Goal: Navigation & Orientation: Find specific page/section

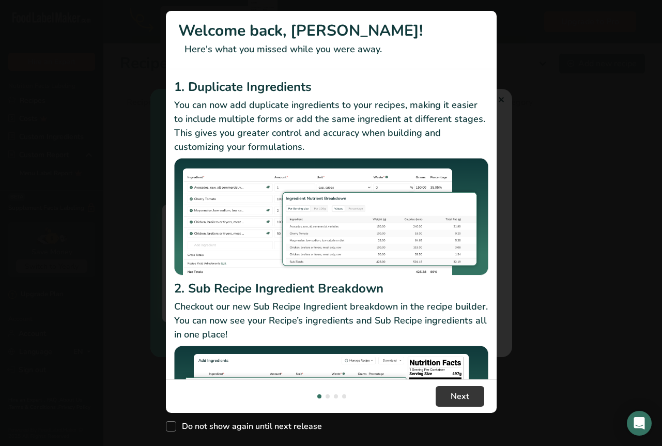
click at [502, 99] on div "New Features" at bounding box center [331, 223] width 662 height 446
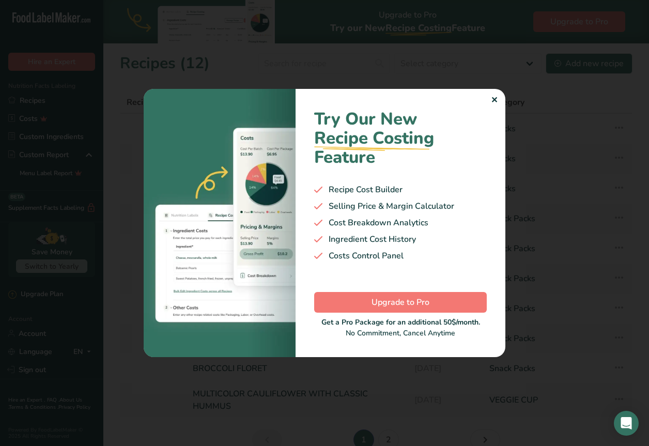
click at [493, 96] on div "✕" at bounding box center [494, 100] width 7 height 12
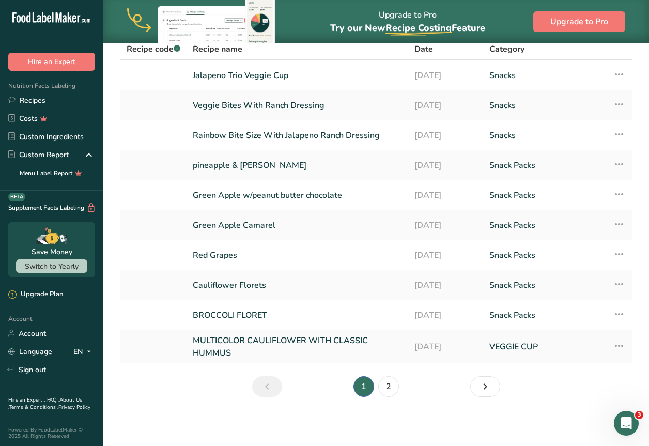
scroll to position [54, 0]
click at [383, 386] on link "2" at bounding box center [388, 386] width 21 height 21
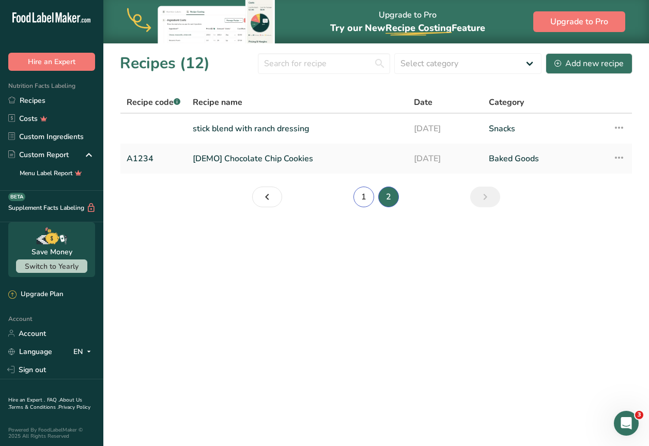
click at [358, 203] on link "1" at bounding box center [364, 197] width 21 height 21
